Goal: Check status: Check status

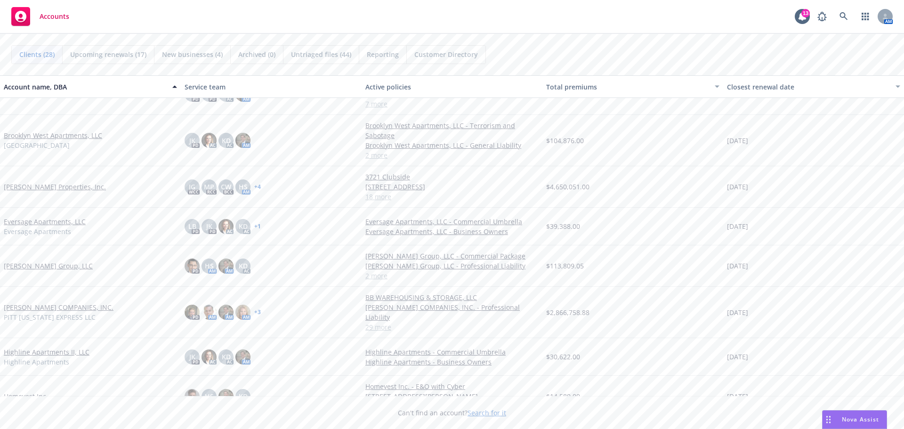
scroll to position [94, 0]
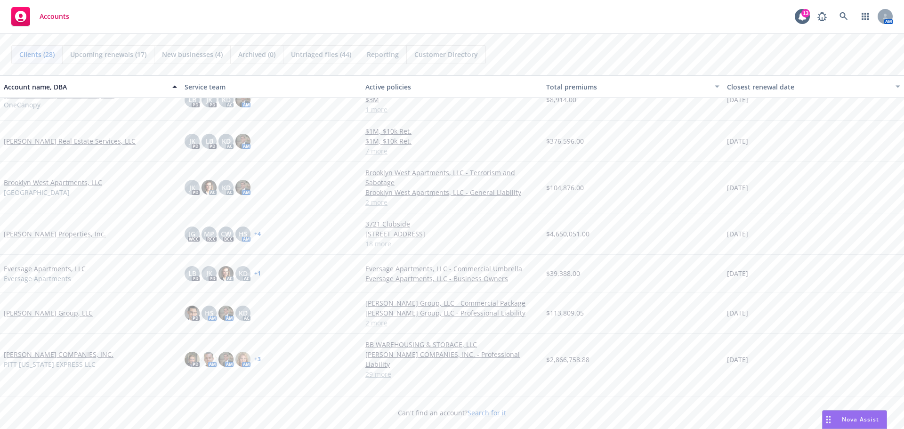
click at [51, 141] on link "Brinkman Real Estate Services, LLC" at bounding box center [70, 141] width 132 height 10
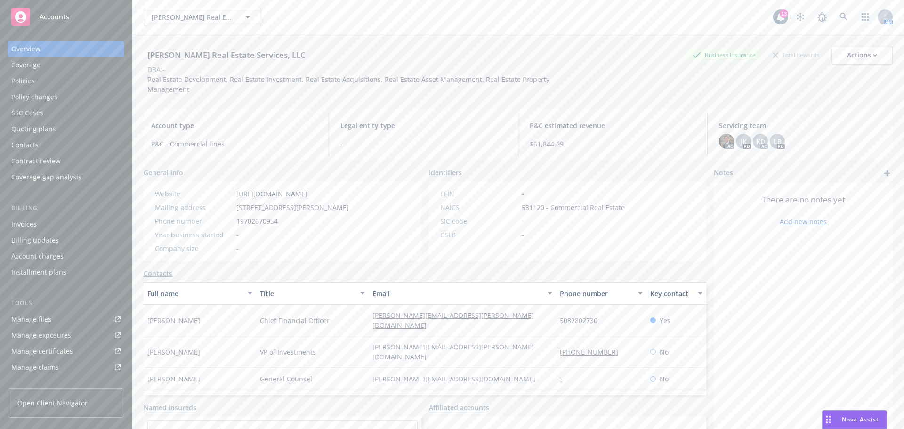
click at [62, 83] on div "Policies" at bounding box center [65, 80] width 109 height 15
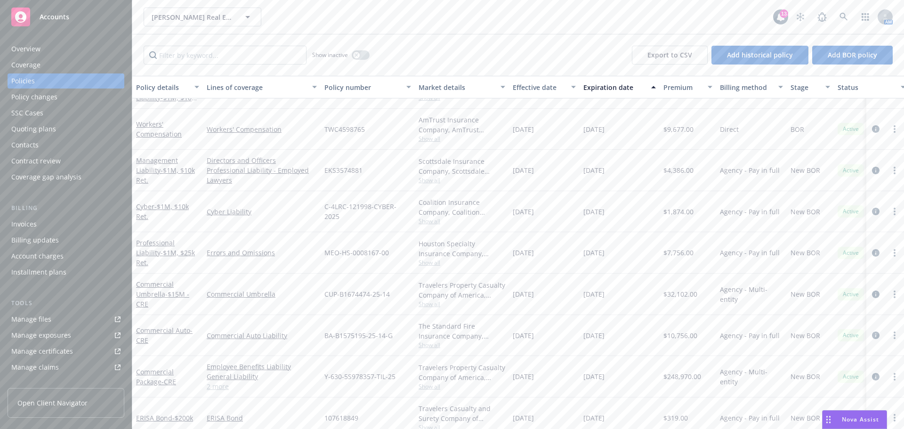
scroll to position [47, 0]
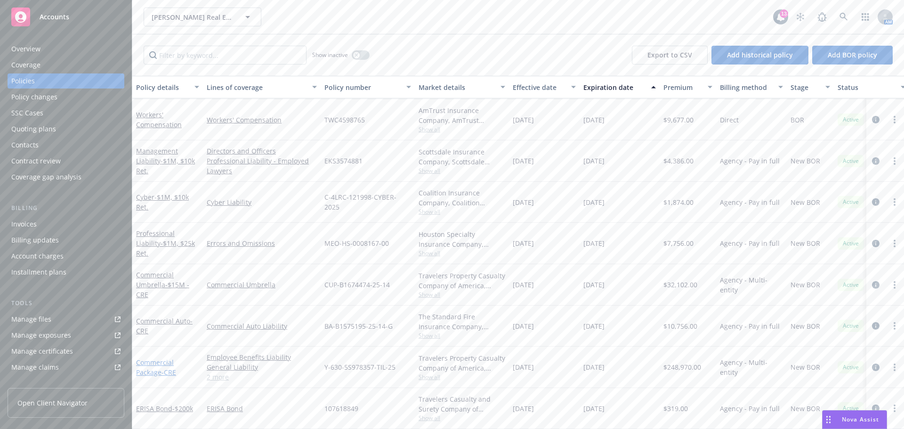
click at [155, 359] on link "Commercial Package - CRE" at bounding box center [156, 367] width 40 height 19
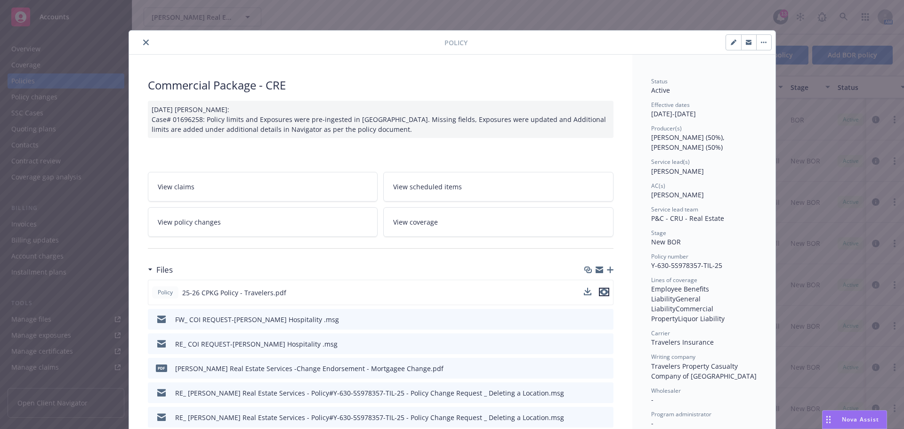
click at [602, 292] on icon "preview file" at bounding box center [604, 292] width 8 height 7
drag, startPoint x: 144, startPoint y: 42, endPoint x: 141, endPoint y: 48, distance: 6.3
click at [144, 42] on icon "close" at bounding box center [146, 43] width 6 height 6
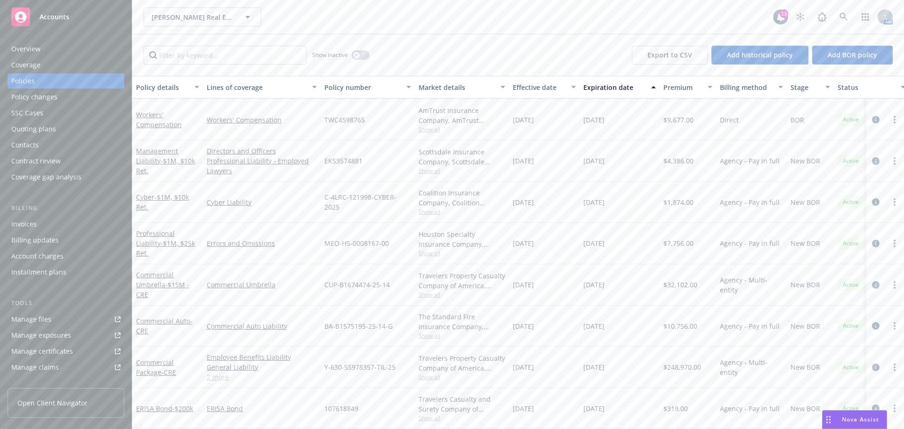
click at [36, 228] on div "Invoices" at bounding box center [65, 224] width 109 height 15
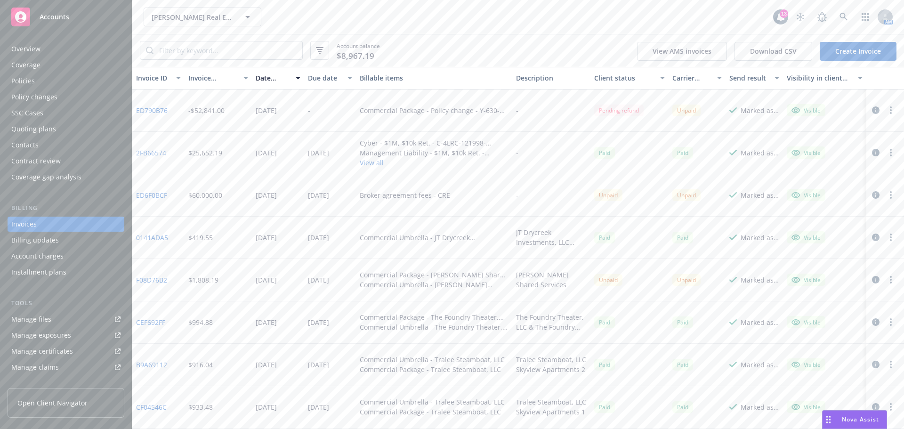
click at [690, 53] on button "View AMS invoices" at bounding box center [682, 51] width 90 height 19
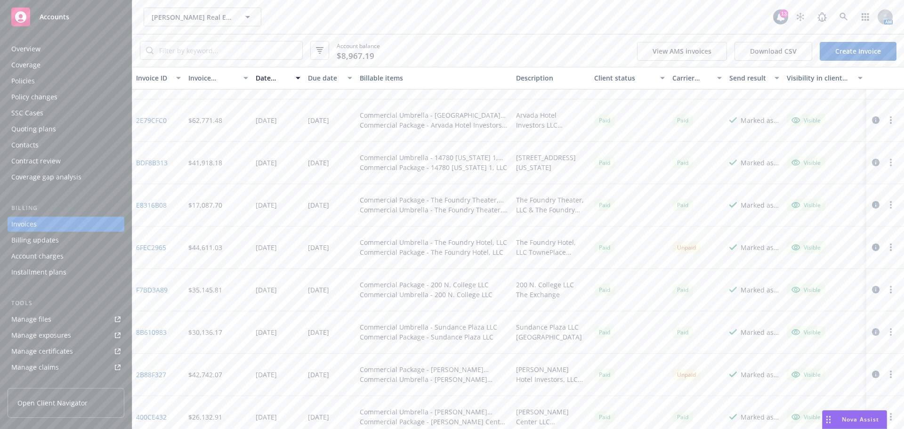
scroll to position [423, 0]
